Goal: Task Accomplishment & Management: Use online tool/utility

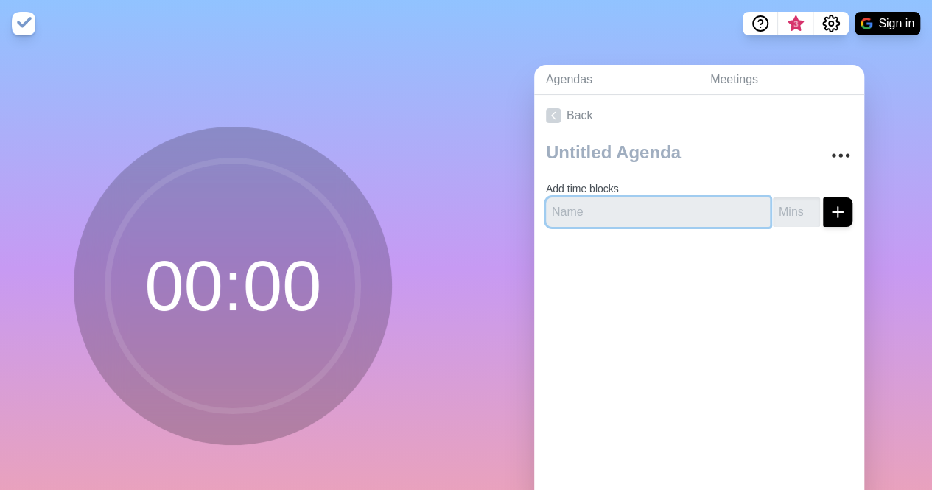
click at [643, 208] on input "text" at bounding box center [658, 212] width 224 height 29
click at [744, 253] on div at bounding box center [699, 268] width 330 height 59
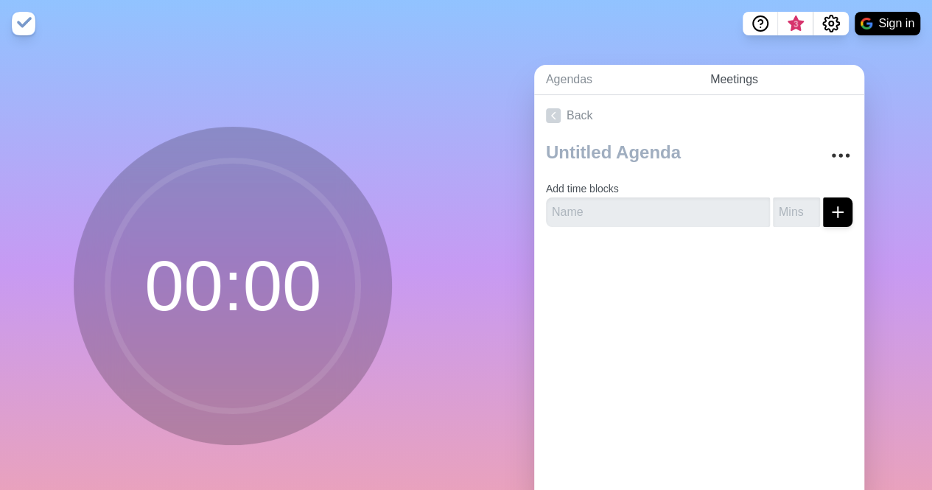
click at [719, 72] on link "Meetings" at bounding box center [782, 80] width 166 height 30
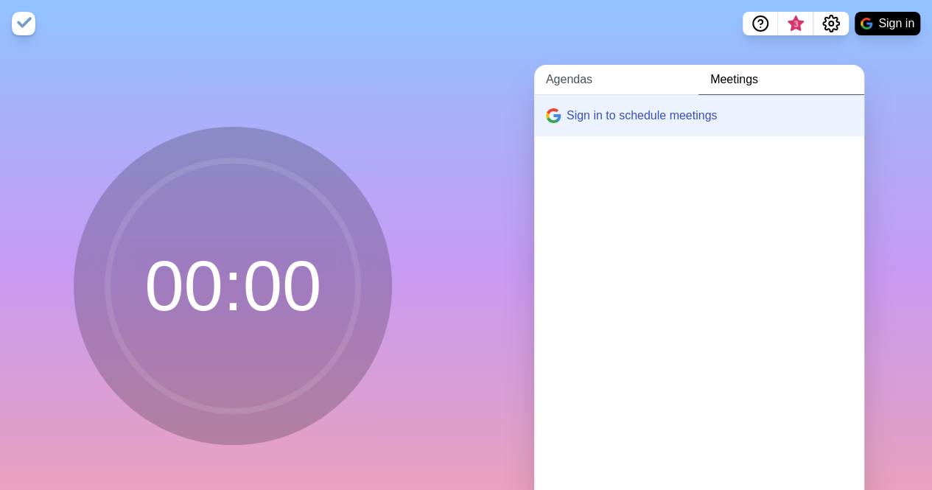
click at [586, 83] on link "Agendas" at bounding box center [616, 80] width 164 height 30
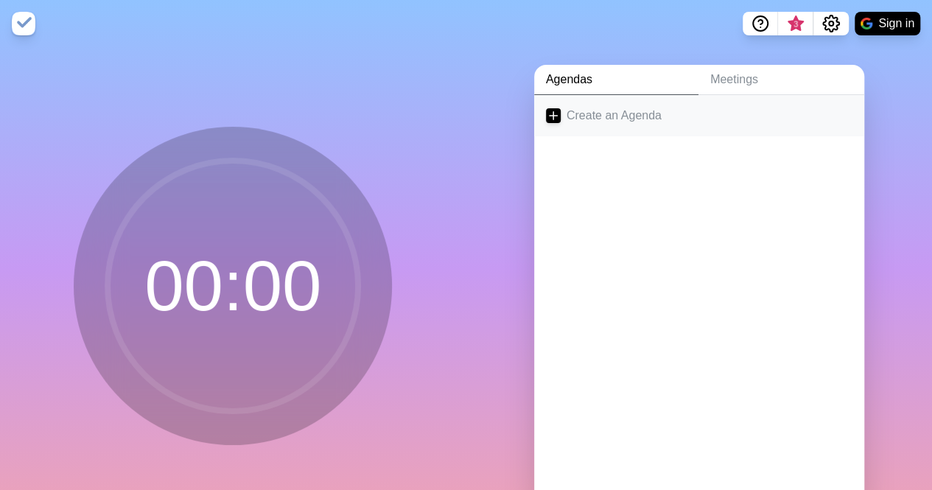
click at [612, 108] on link "Create an Agenda" at bounding box center [699, 115] width 330 height 41
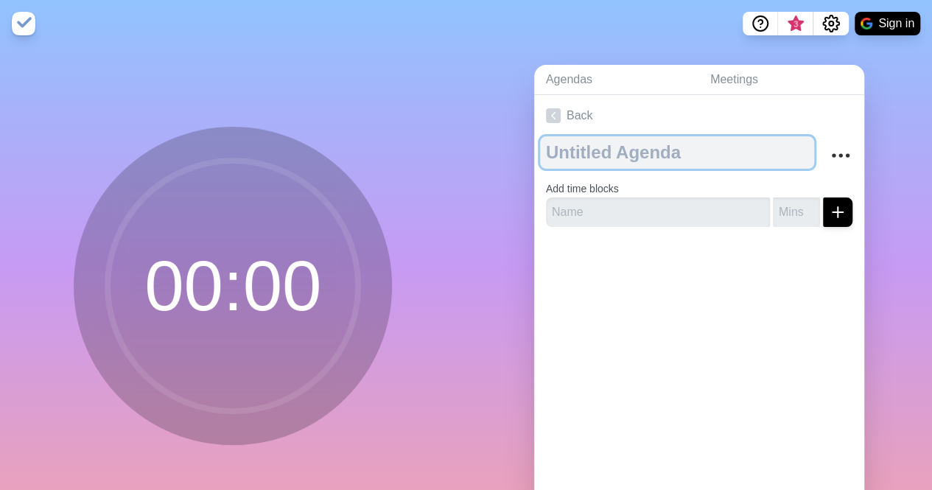
click at [646, 154] on textarea at bounding box center [677, 152] width 274 height 32
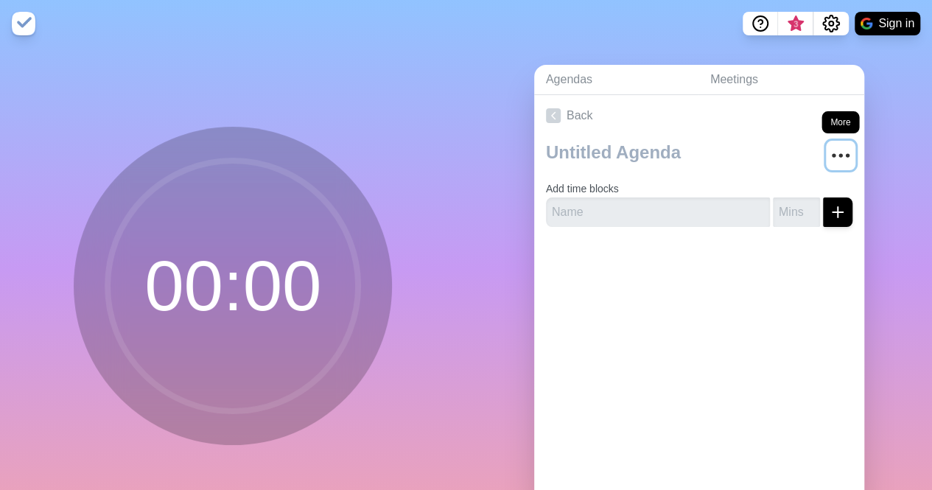
click at [826, 150] on button "More" at bounding box center [840, 155] width 29 height 29
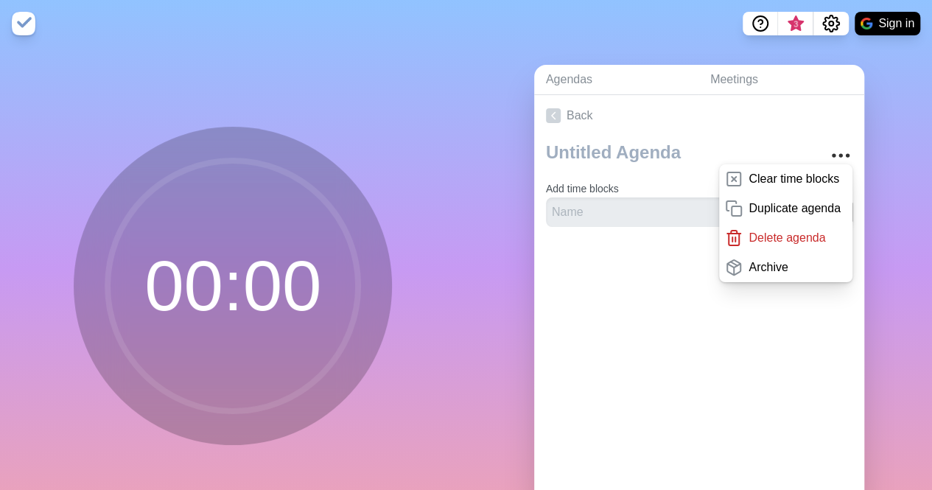
click at [661, 319] on div "Back Clear time blocks Duplicate agenda Delete agenda Archive Add time blocks" at bounding box center [699, 301] width 330 height 412
click at [655, 219] on input "text" at bounding box center [658, 212] width 224 height 29
click at [604, 239] on div at bounding box center [699, 268] width 330 height 59
click at [833, 162] on icon "More" at bounding box center [841, 156] width 24 height 24
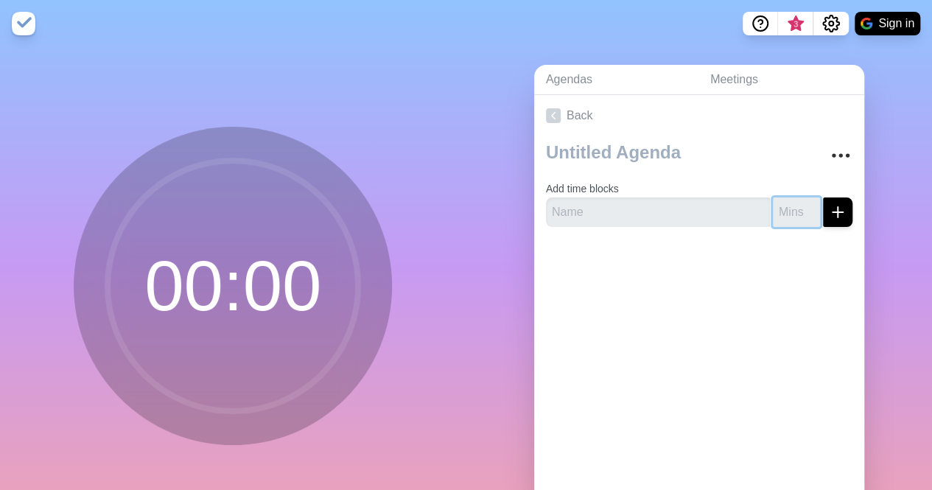
click at [786, 212] on input "number" at bounding box center [796, 212] width 47 height 29
type input "99999"
click at [761, 243] on div at bounding box center [699, 268] width 330 height 59
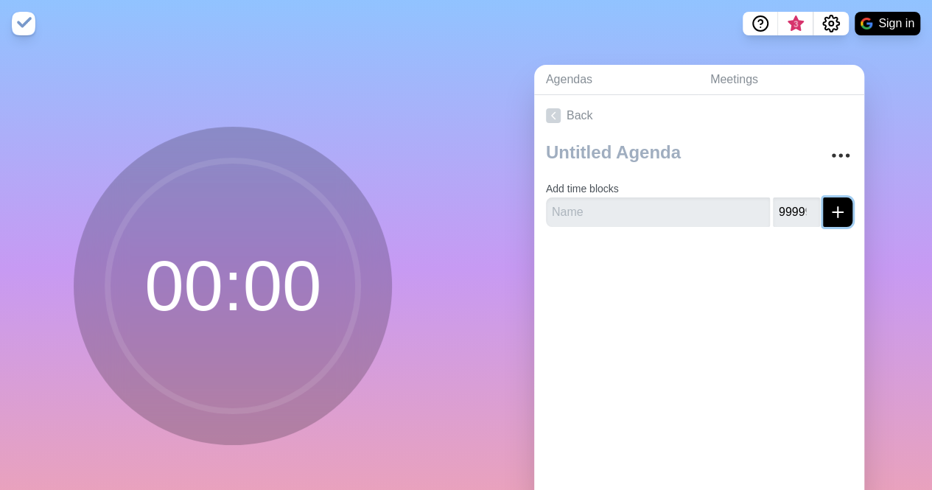
click at [829, 214] on icon "submit" at bounding box center [838, 212] width 18 height 18
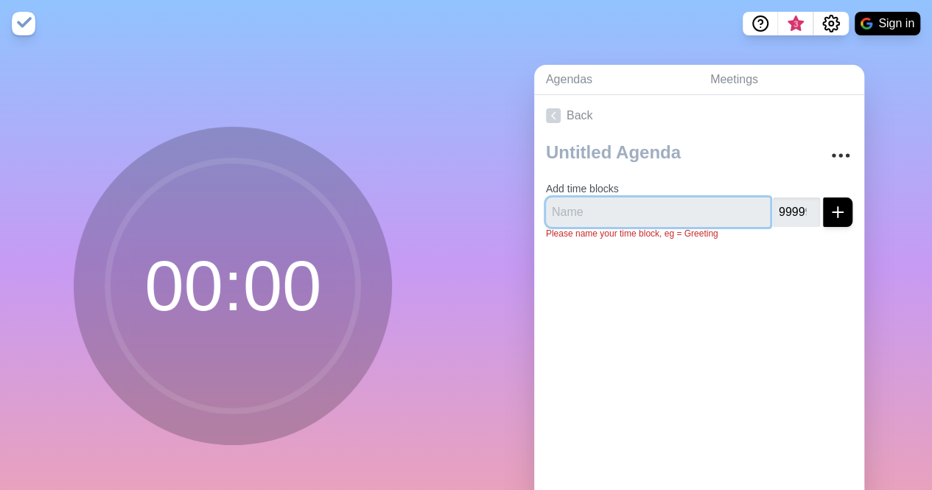
click at [680, 218] on input "text" at bounding box center [658, 212] width 224 height 29
type input "12"
click at [724, 304] on div at bounding box center [699, 281] width 330 height 59
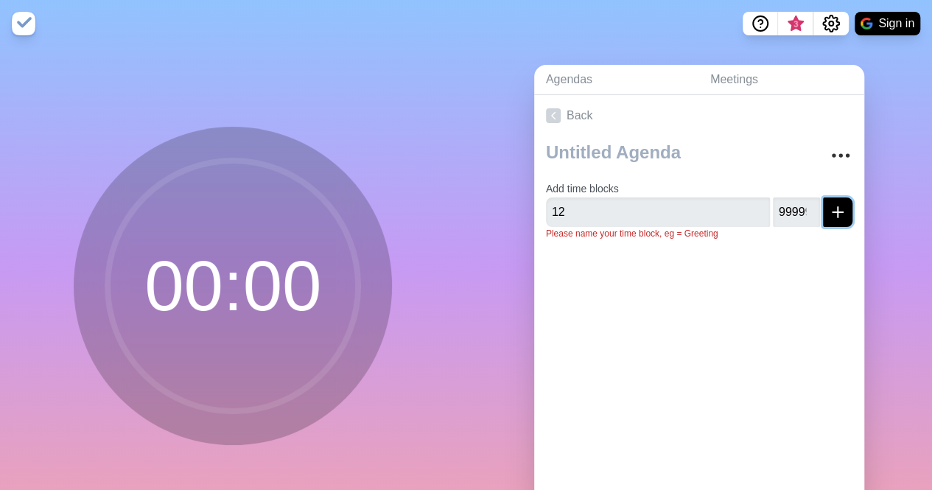
click at [829, 214] on icon "submit" at bounding box center [838, 212] width 18 height 18
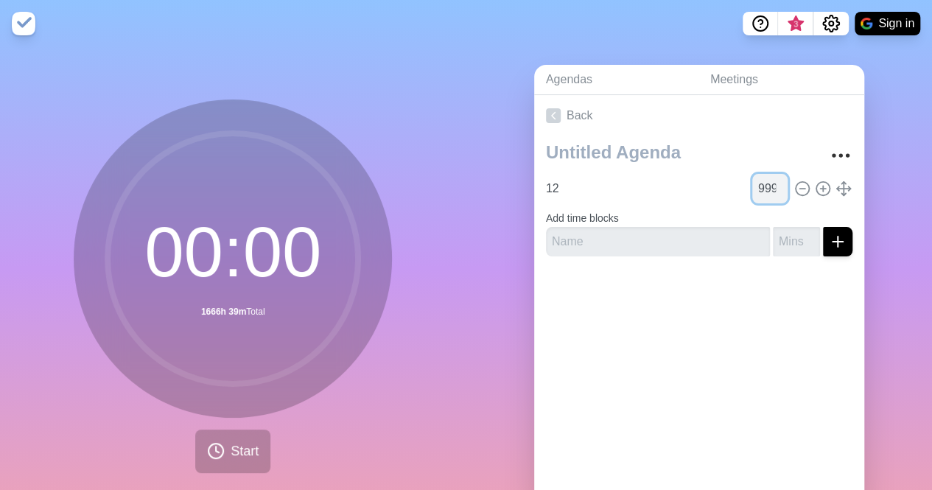
click at [753, 186] on input "99999" at bounding box center [770, 188] width 35 height 29
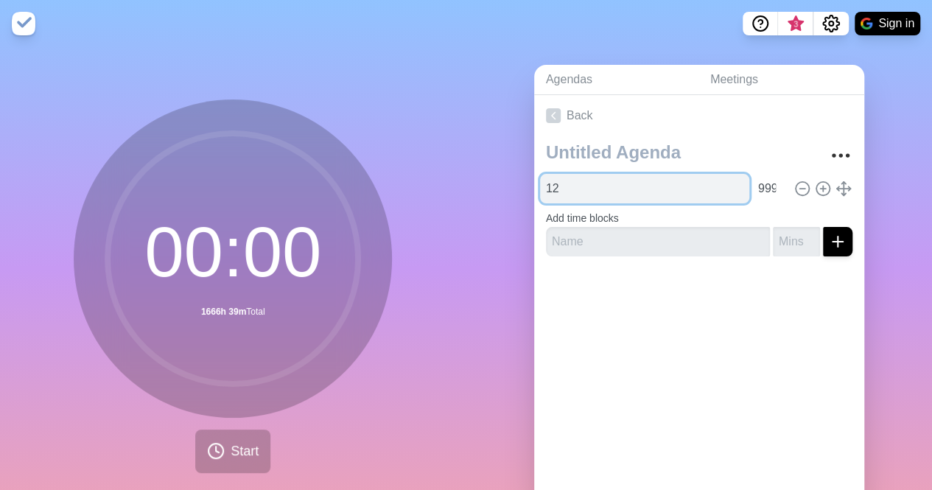
click at [625, 183] on input "12" at bounding box center [644, 188] width 209 height 29
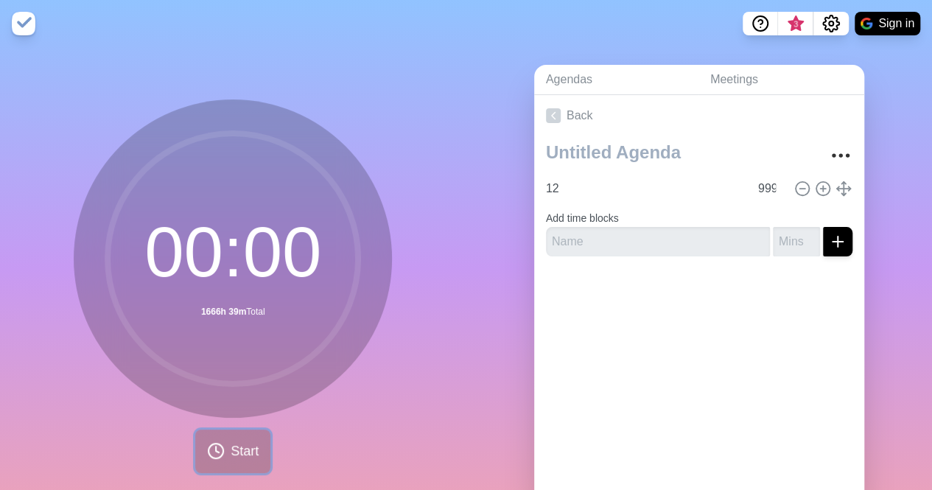
click at [212, 442] on icon at bounding box center [216, 451] width 18 height 18
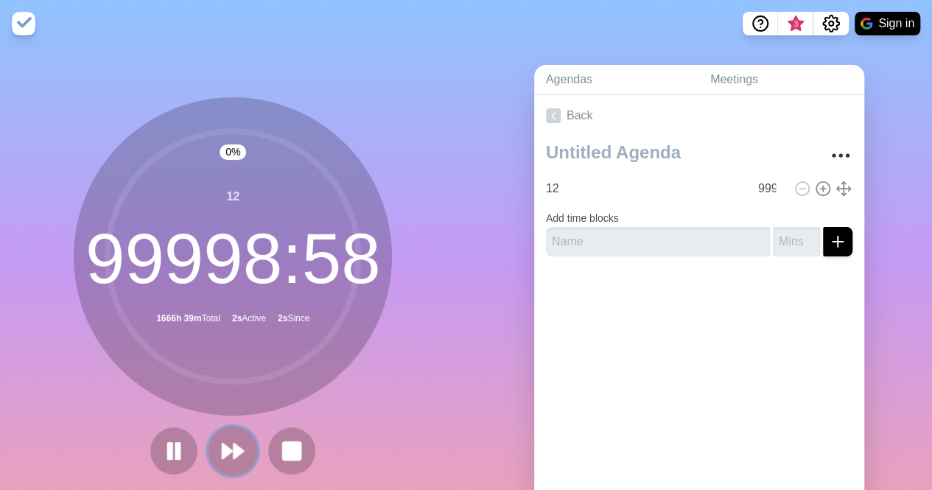
click at [234, 444] on polygon at bounding box center [239, 451] width 10 height 15
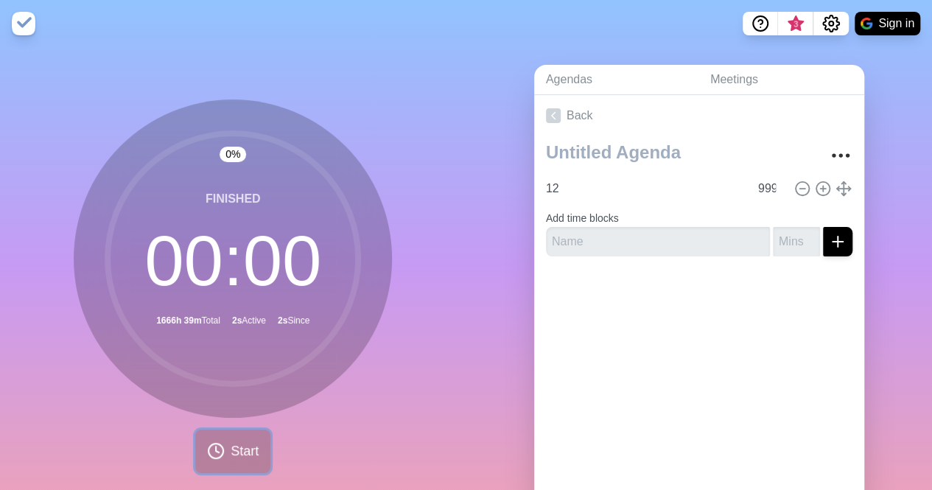
click at [231, 444] on span "Start" at bounding box center [245, 452] width 28 height 20
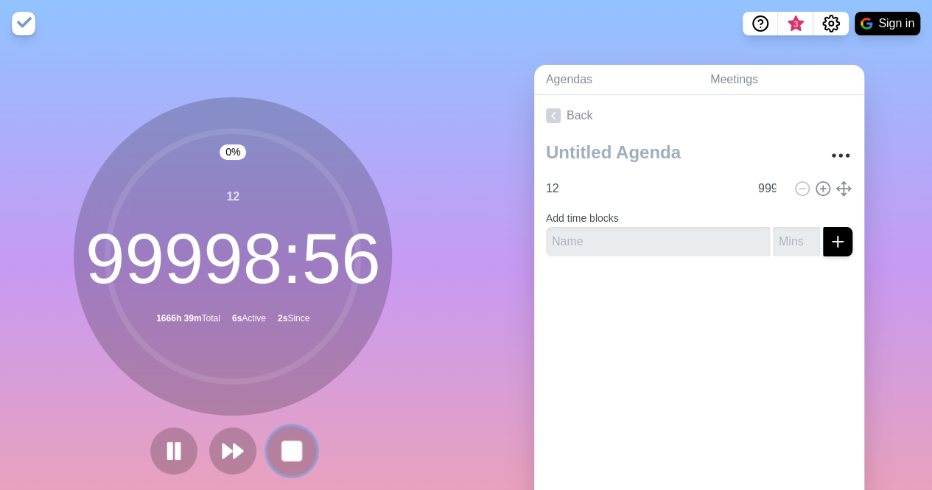
click at [302, 447] on button at bounding box center [292, 450] width 49 height 49
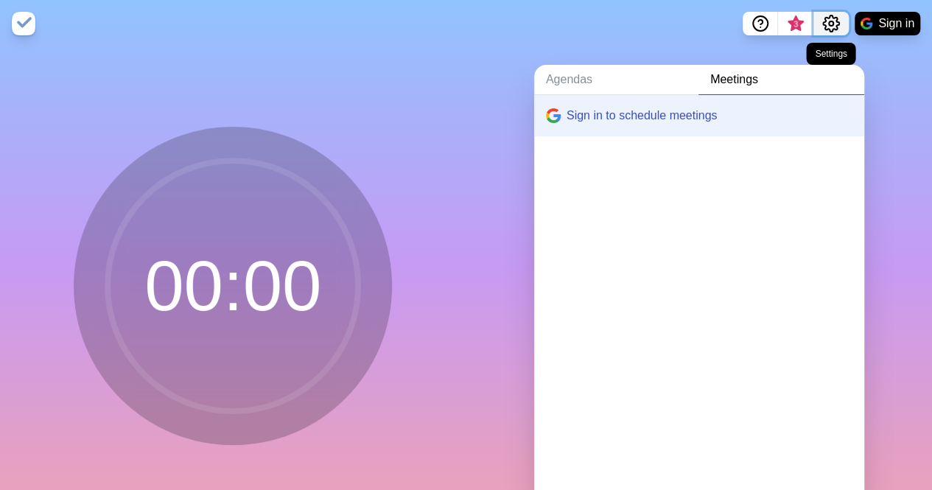
click at [837, 18] on icon "Settings" at bounding box center [831, 23] width 16 height 16
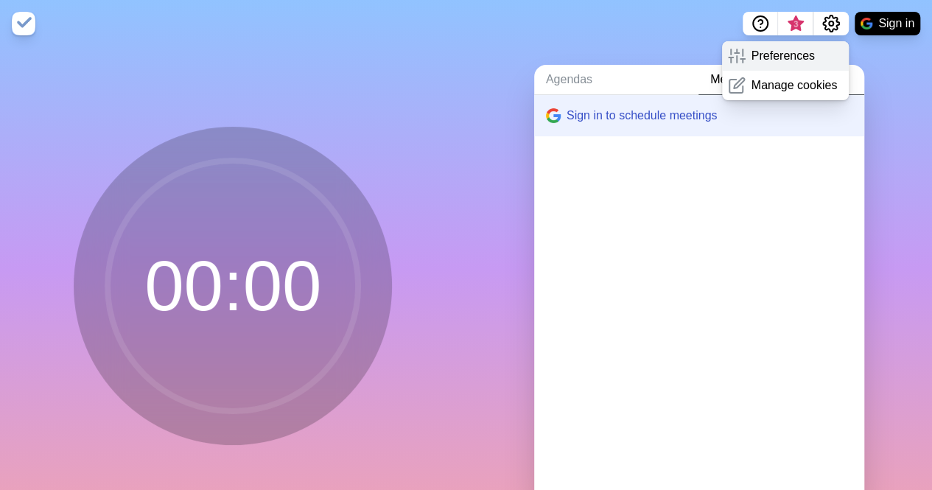
click at [788, 64] on p "Preferences" at bounding box center [783, 56] width 63 height 18
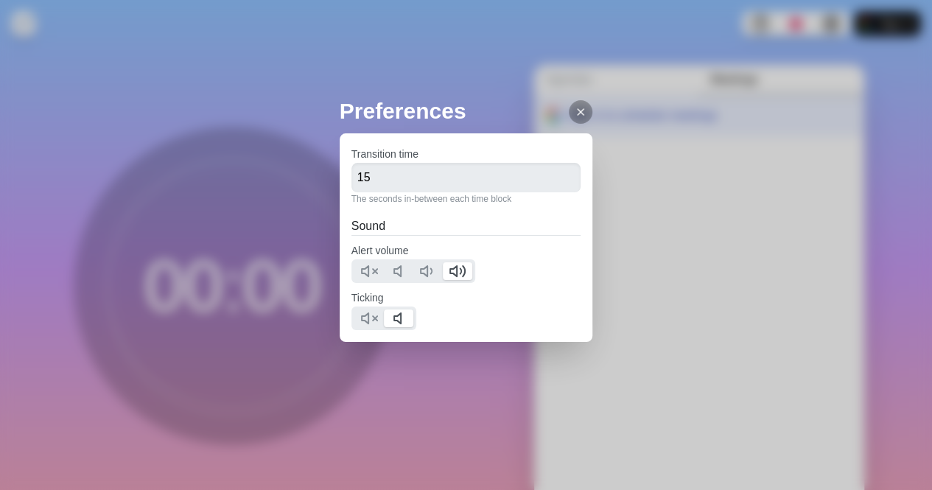
click at [575, 116] on icon at bounding box center [581, 112] width 12 height 12
